Goal: Transaction & Acquisition: Purchase product/service

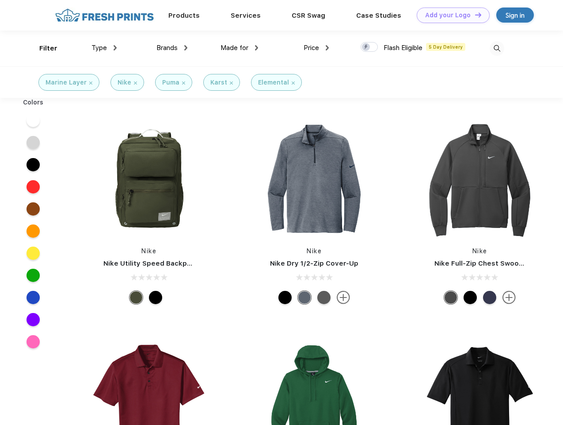
scroll to position [0, 0]
click at [450, 15] on link "Add your Logo Design Tool" at bounding box center [453, 15] width 73 height 15
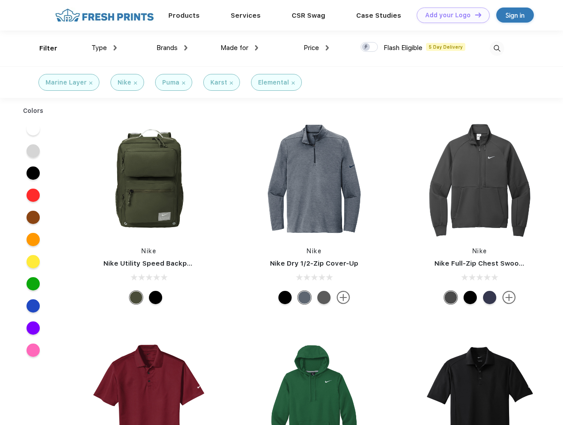
click at [0, 0] on div "Design Tool" at bounding box center [0, 0] width 0 height 0
click at [474, 15] on link "Add your Logo Design Tool" at bounding box center [453, 15] width 73 height 15
click at [42, 48] on div "Filter" at bounding box center [48, 48] width 18 height 10
click at [104, 48] on span "Type" at bounding box center [99, 48] width 15 height 8
click at [172, 48] on span "Brands" at bounding box center [167, 48] width 21 height 8
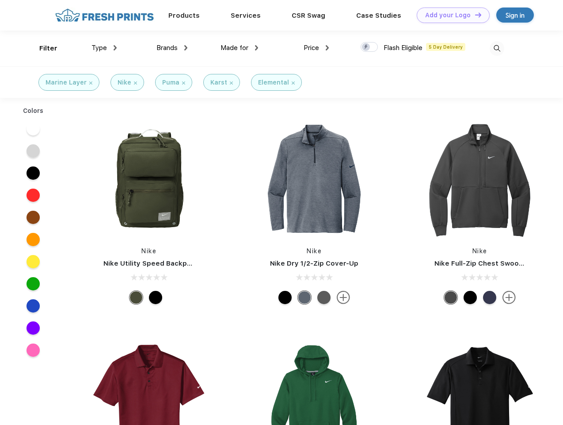
click at [240, 48] on span "Made for" at bounding box center [235, 48] width 28 height 8
click at [317, 48] on span "Price" at bounding box center [311, 48] width 15 height 8
click at [370, 47] on div at bounding box center [369, 47] width 17 height 10
click at [367, 47] on input "checkbox" at bounding box center [364, 45] width 6 height 6
click at [497, 48] on img at bounding box center [497, 48] width 15 height 15
